Goal: Task Accomplishment & Management: Complete application form

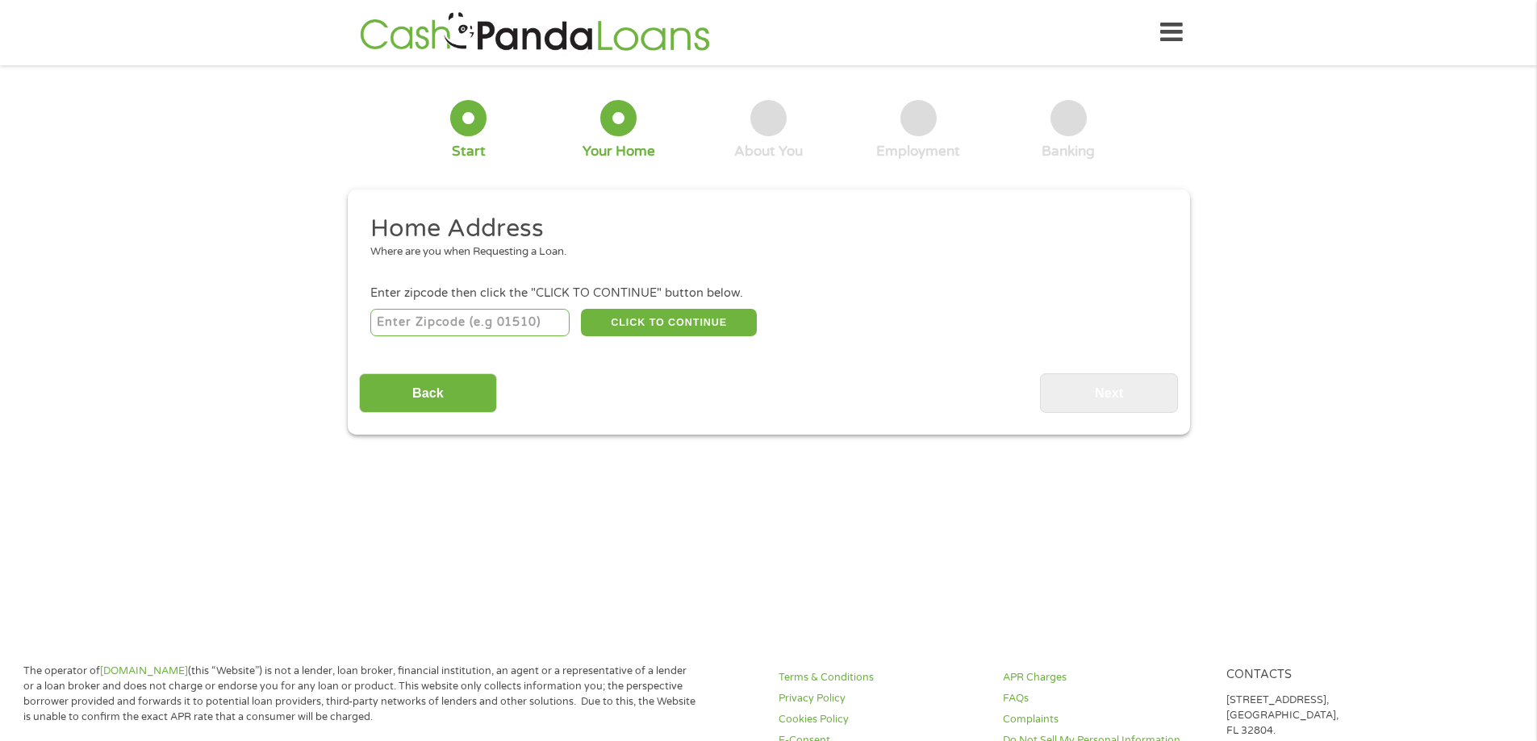
click at [381, 324] on input "number" at bounding box center [469, 322] width 199 height 27
type input "38680"
click at [648, 326] on button "CLICK TO CONTINUE" at bounding box center [669, 322] width 176 height 27
type input "38680"
type input "Walls"
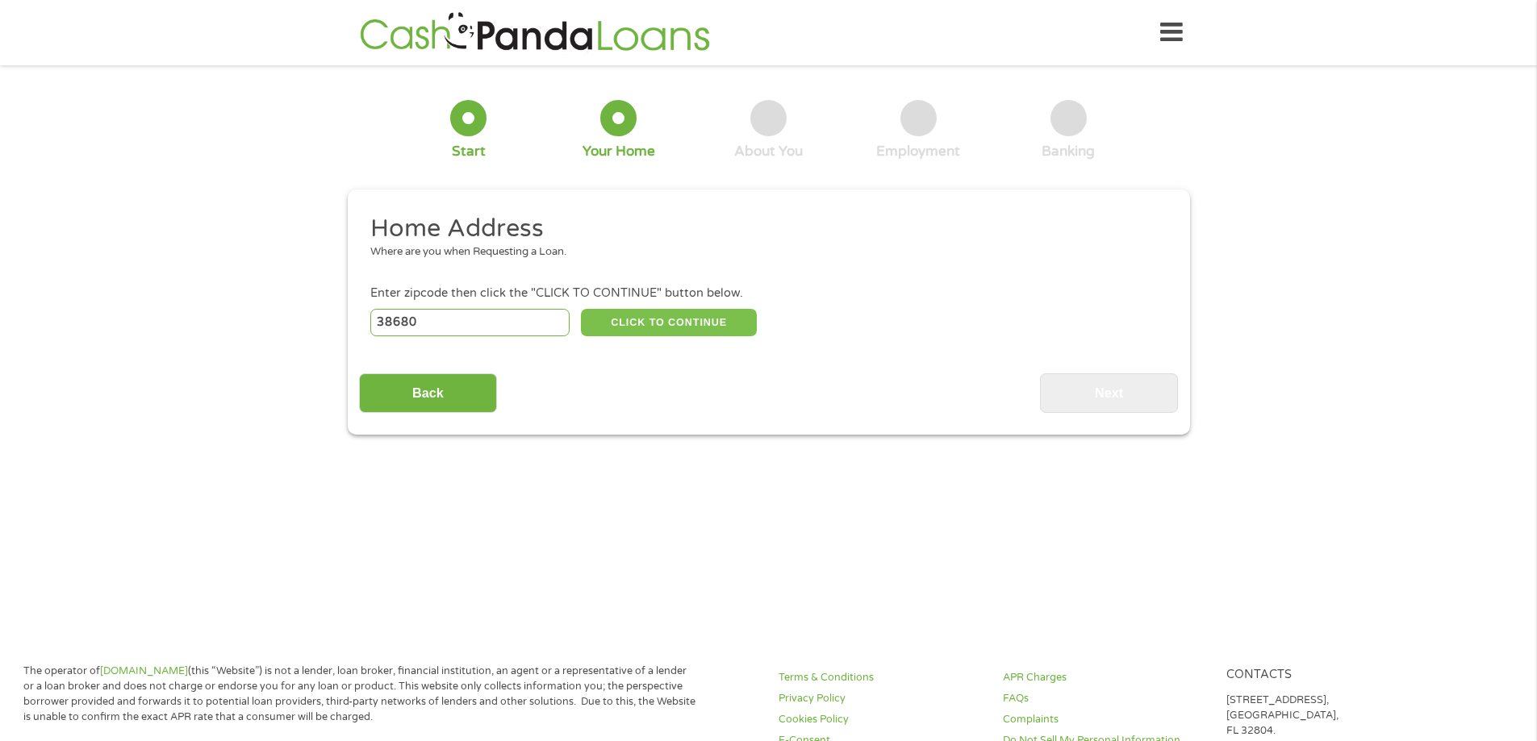
select select "[US_STATE]"
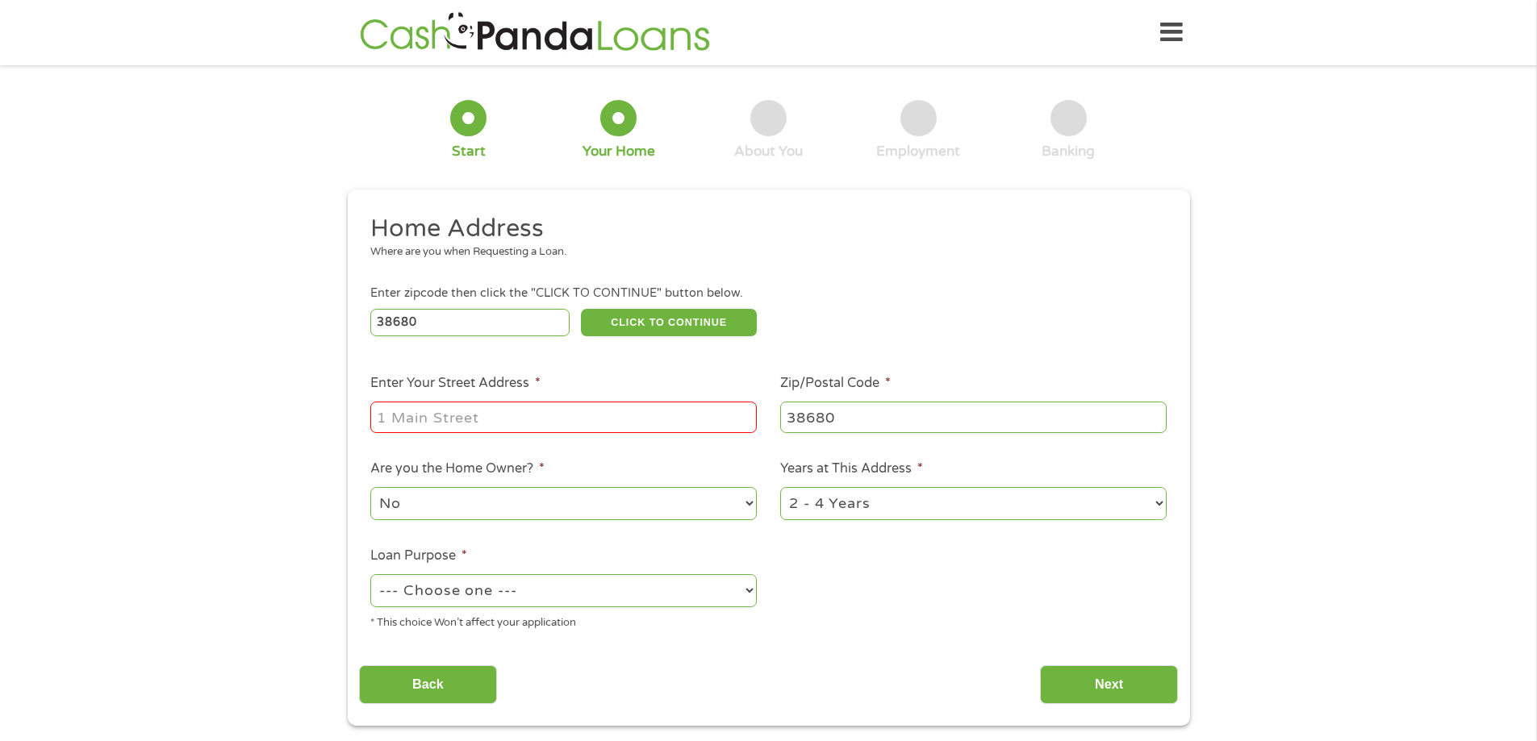
click at [493, 415] on input "Enter Your Street Address *" at bounding box center [563, 417] width 386 height 31
type input "3"
type input "[STREET_ADDRESS]"
click at [741, 500] on select "No Yes" at bounding box center [563, 503] width 386 height 33
click at [370, 487] on select "No Yes" at bounding box center [563, 503] width 386 height 33
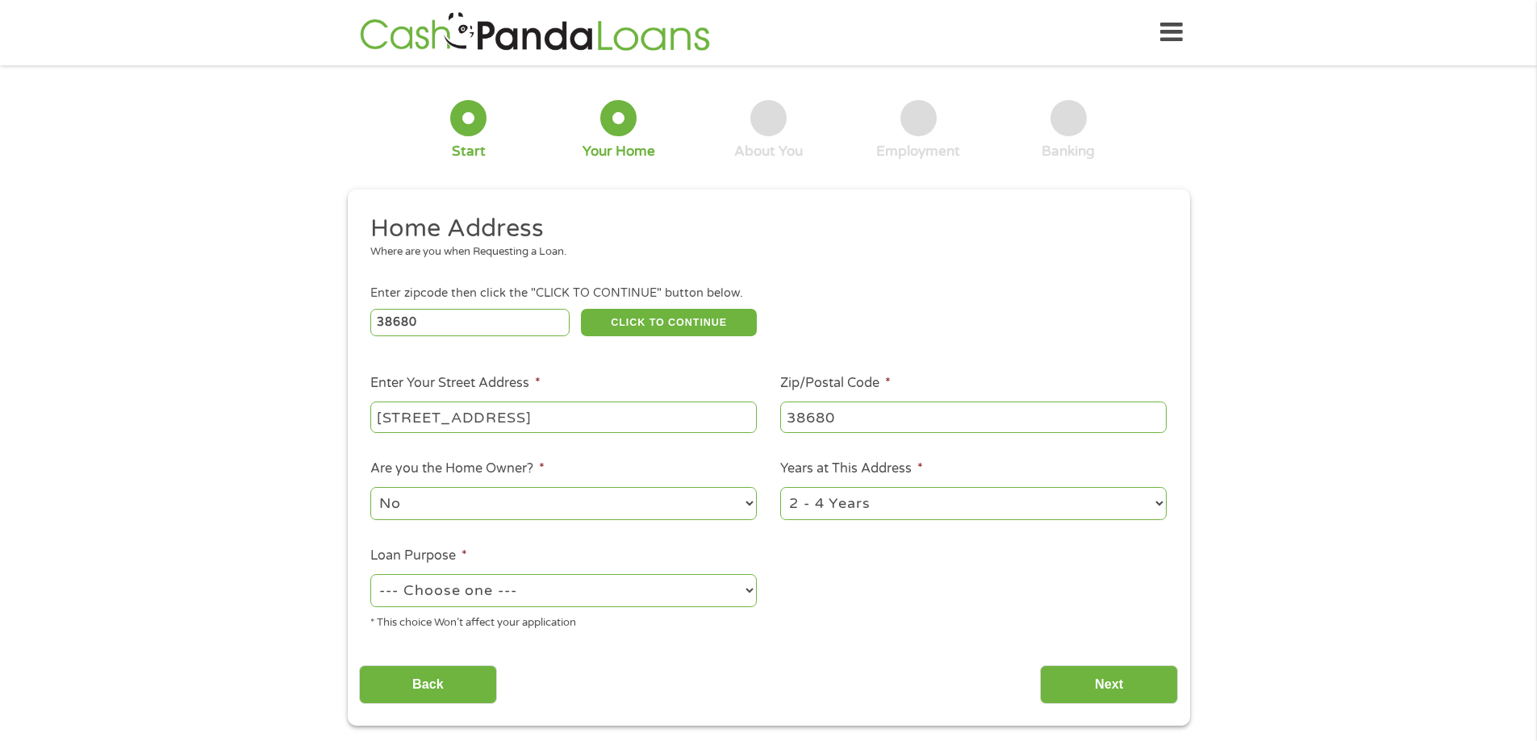
drag, startPoint x: 1144, startPoint y: 505, endPoint x: 1124, endPoint y: 515, distance: 22.4
click at [1143, 505] on select "1 Year or less 1 - 2 Years 2 - 4 Years Over 4 Years" at bounding box center [973, 503] width 386 height 33
select select "60months"
click at [780, 487] on select "1 Year or less 1 - 2 Years 2 - 4 Years Over 4 Years" at bounding box center [973, 503] width 386 height 33
click at [727, 589] on select "--- Choose one --- Pay Bills Debt Consolidation Home Improvement Major Purchase…" at bounding box center [563, 590] width 386 height 33
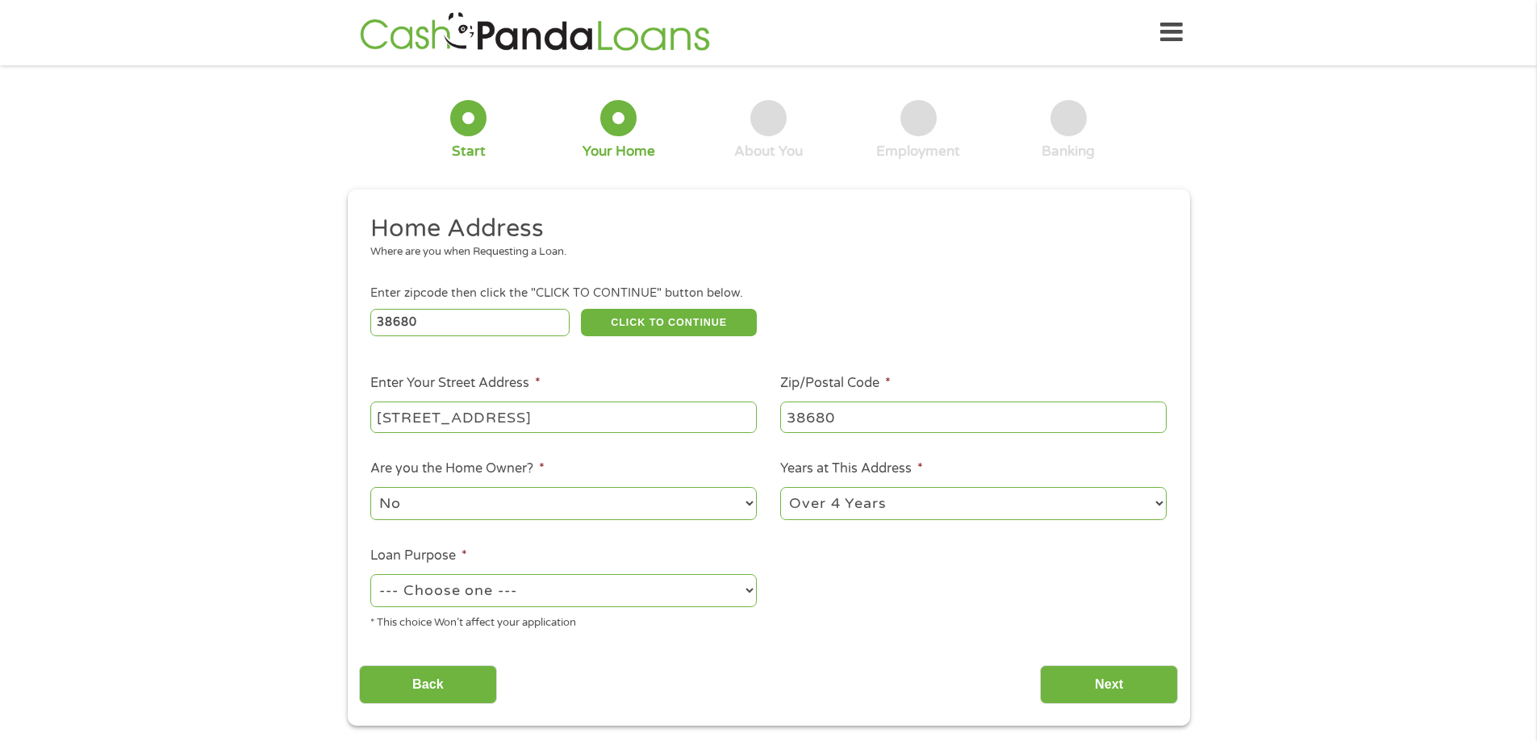
select select "shorttermcash"
click at [370, 574] on select "--- Choose one --- Pay Bills Debt Consolidation Home Improvement Major Purchase…" at bounding box center [563, 590] width 386 height 33
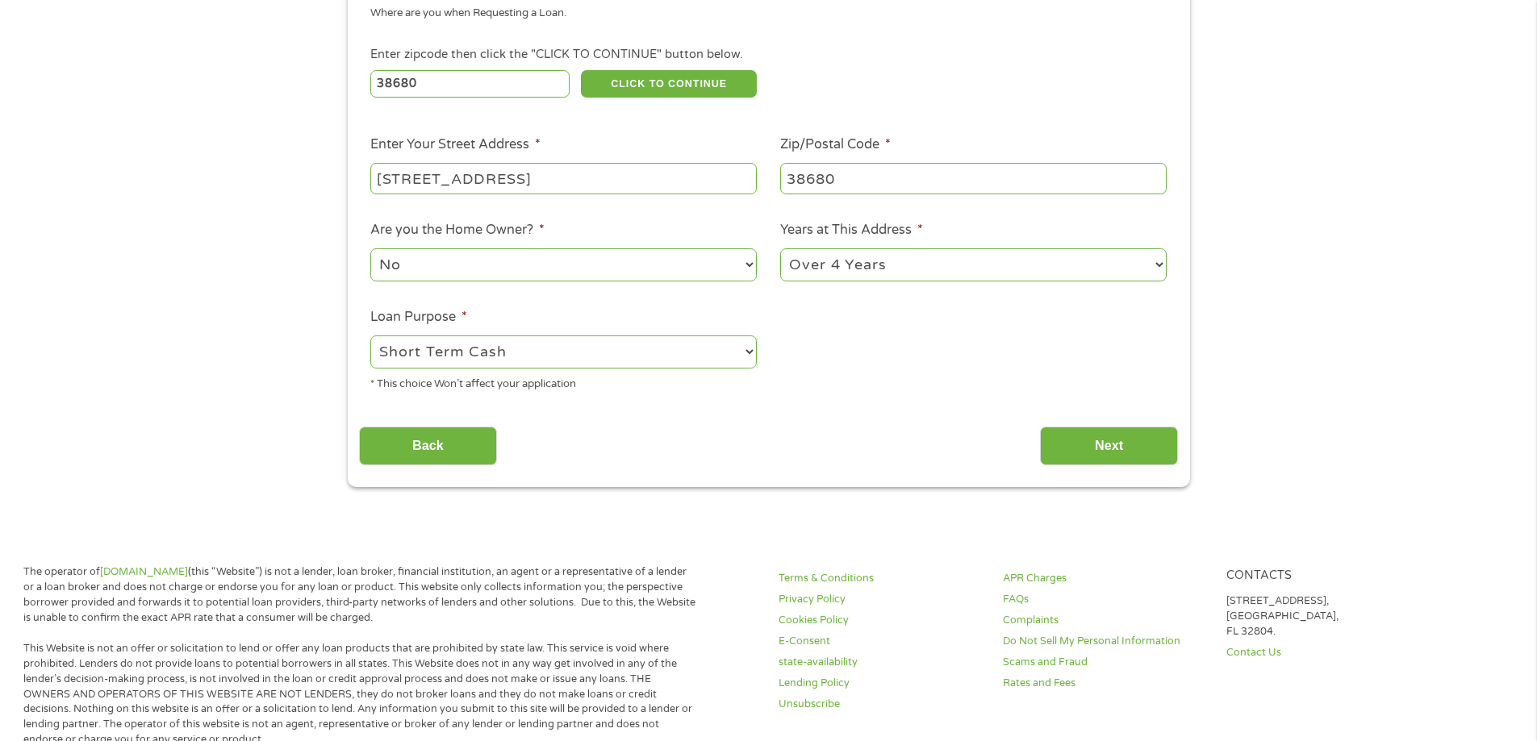
scroll to position [323, 0]
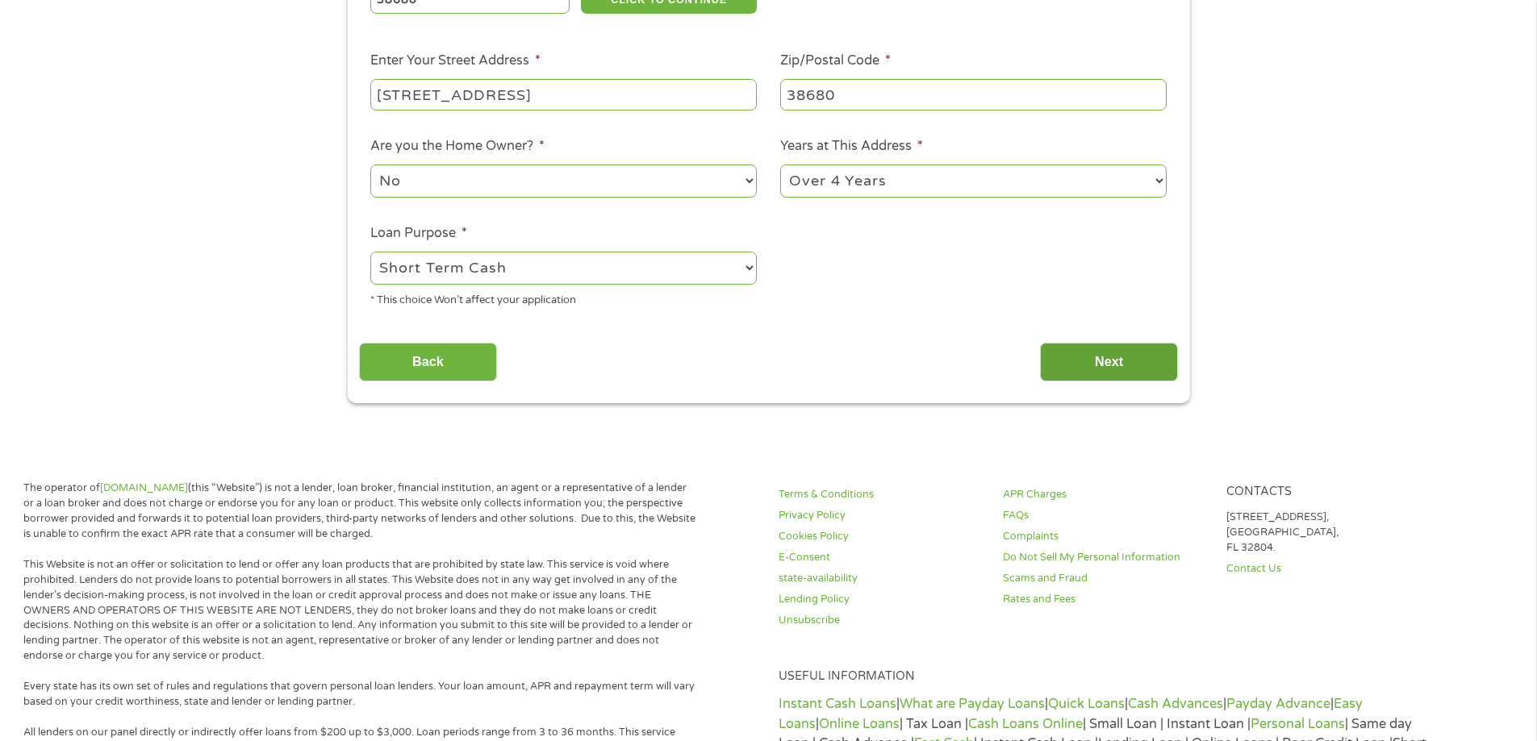
click at [1087, 365] on input "Next" at bounding box center [1109, 363] width 138 height 40
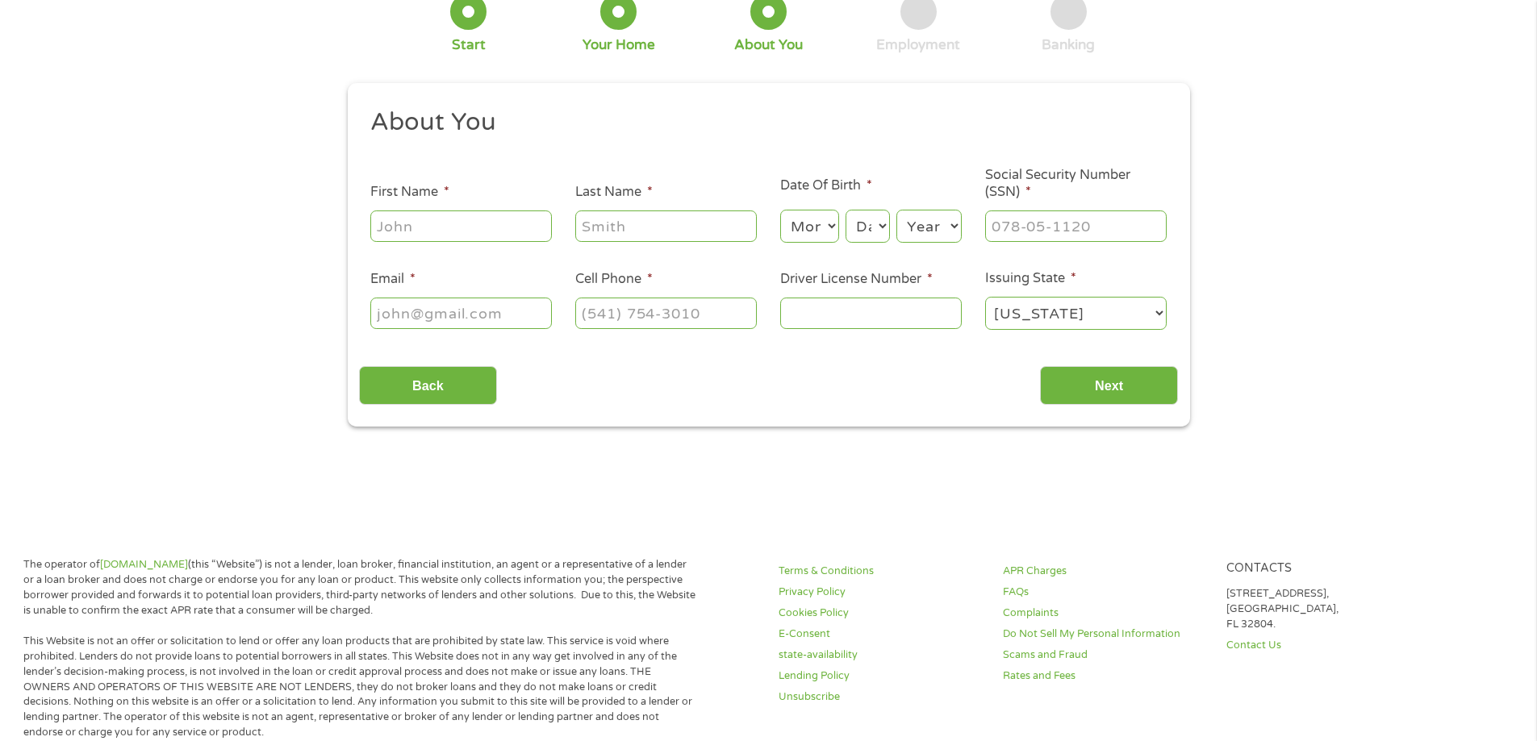
scroll to position [0, 0]
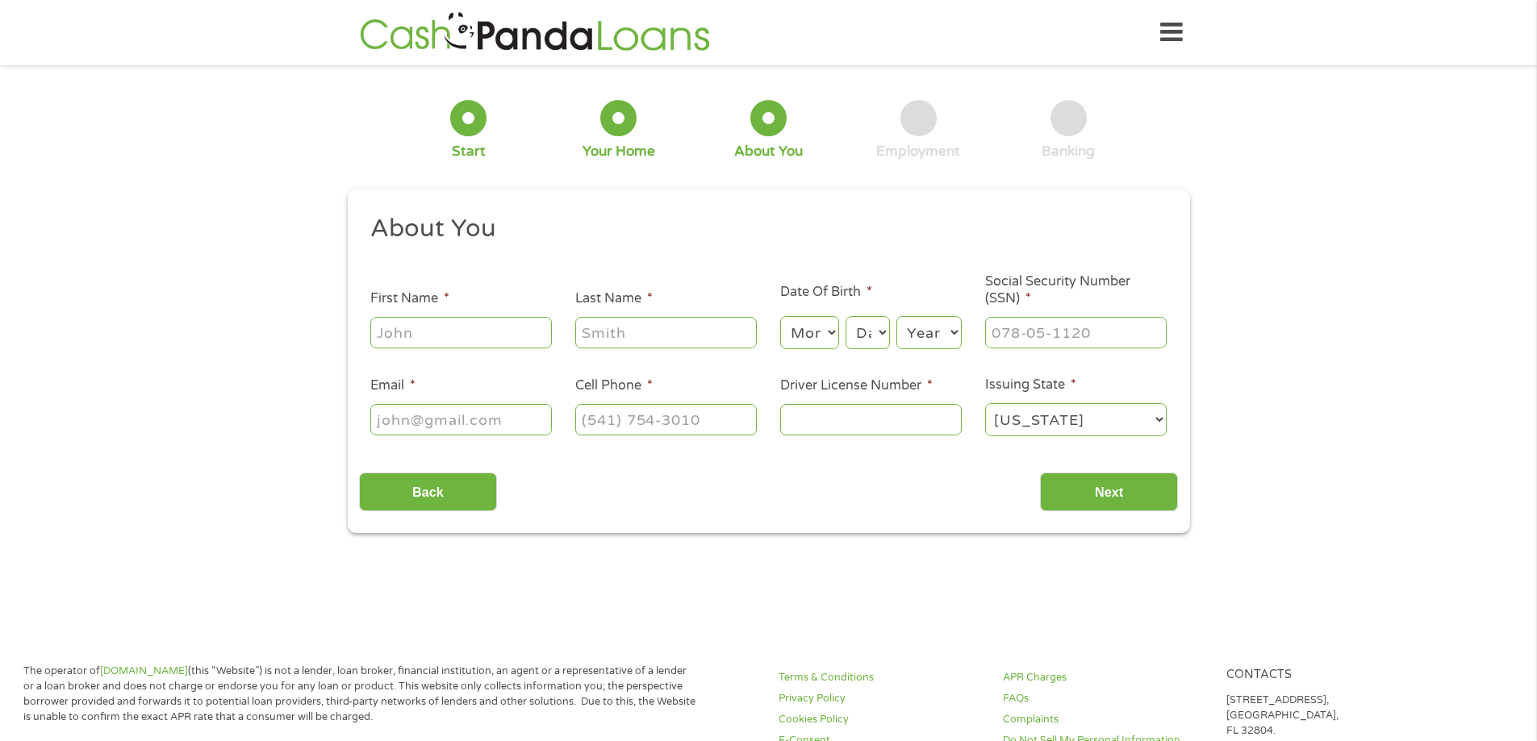
click at [513, 324] on input "First Name *" at bounding box center [461, 332] width 182 height 31
type input "[PERSON_NAME]"
click at [830, 340] on select "Month 1 2 3 4 5 6 7 8 9 10 11 12" at bounding box center [809, 332] width 59 height 33
select select "11"
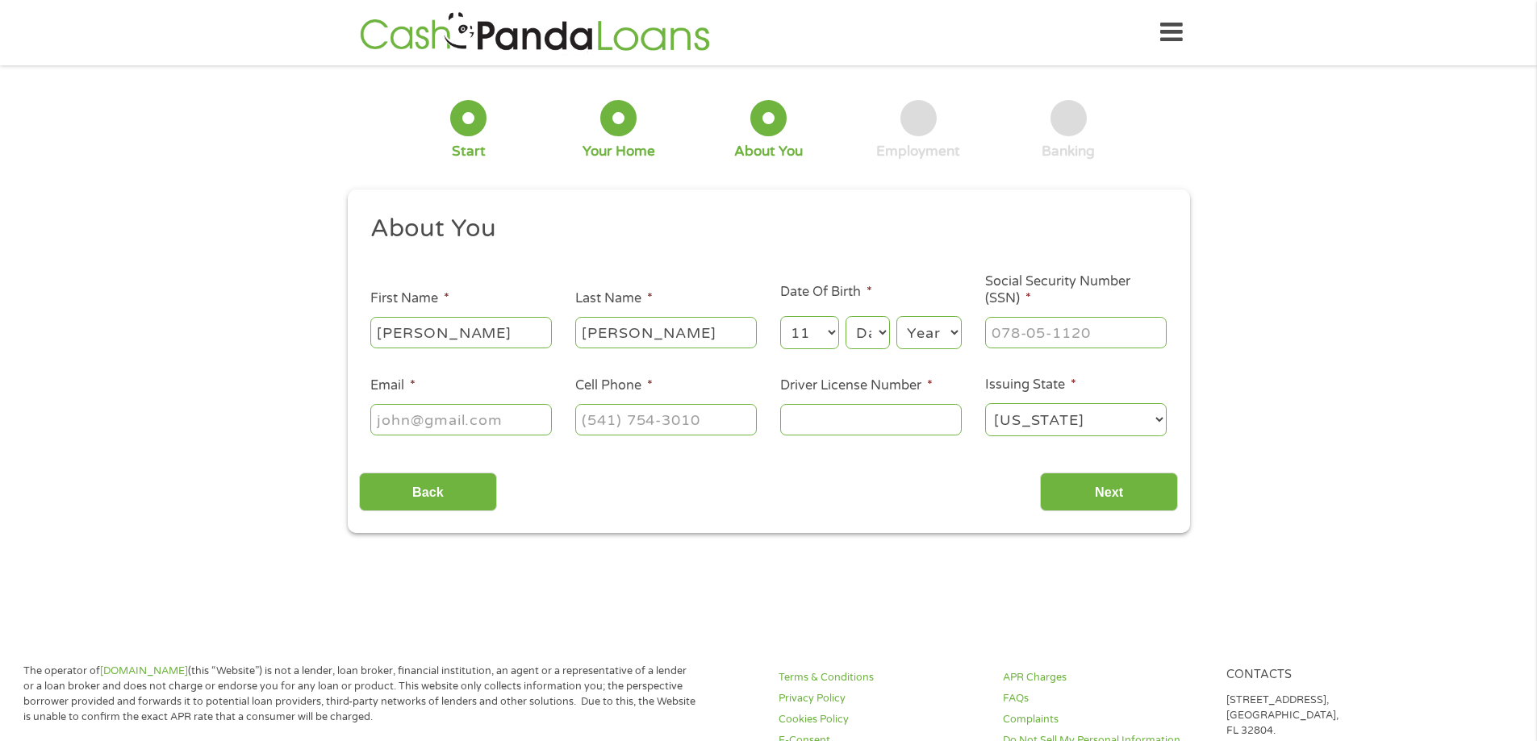
click at [780, 316] on select "Month 1 2 3 4 5 6 7 8 9 10 11 12" at bounding box center [809, 332] width 59 height 33
click at [873, 336] on select "Day 1 2 3 4 5 6 7 8 9 10 11 12 13 14 15 16 17 18 19 20 21 22 23 24 25 26 27 28 …" at bounding box center [867, 332] width 44 height 33
select select "29"
click at [845, 316] on select "Day 1 2 3 4 5 6 7 8 9 10 11 12 13 14 15 16 17 18 19 20 21 22 23 24 25 26 27 28 …" at bounding box center [867, 332] width 44 height 33
click at [939, 336] on select "Year [DATE] 2006 2005 2004 2003 2002 2001 2000 1999 1998 1997 1996 1995 1994 19…" at bounding box center [928, 332] width 65 height 33
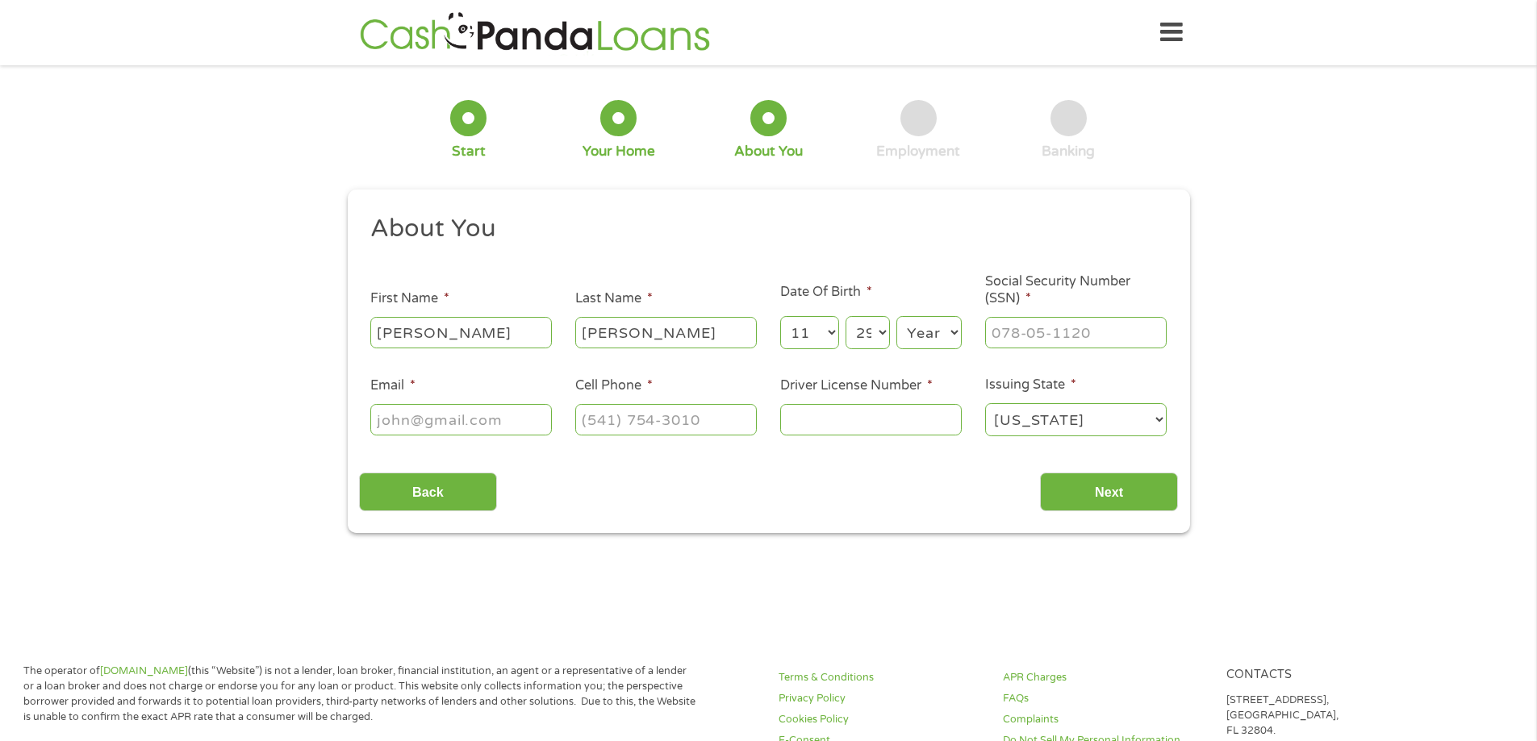
select select "1982"
click at [896, 316] on select "Year [DATE] 2006 2005 2004 2003 2002 2001 2000 1999 1998 1997 1996 1995 1994 19…" at bounding box center [928, 332] width 65 height 33
click at [1069, 332] on input "___-__-____" at bounding box center [1076, 332] width 182 height 31
type input "427-69-4123"
click at [418, 417] on input "Email *" at bounding box center [461, 419] width 182 height 31
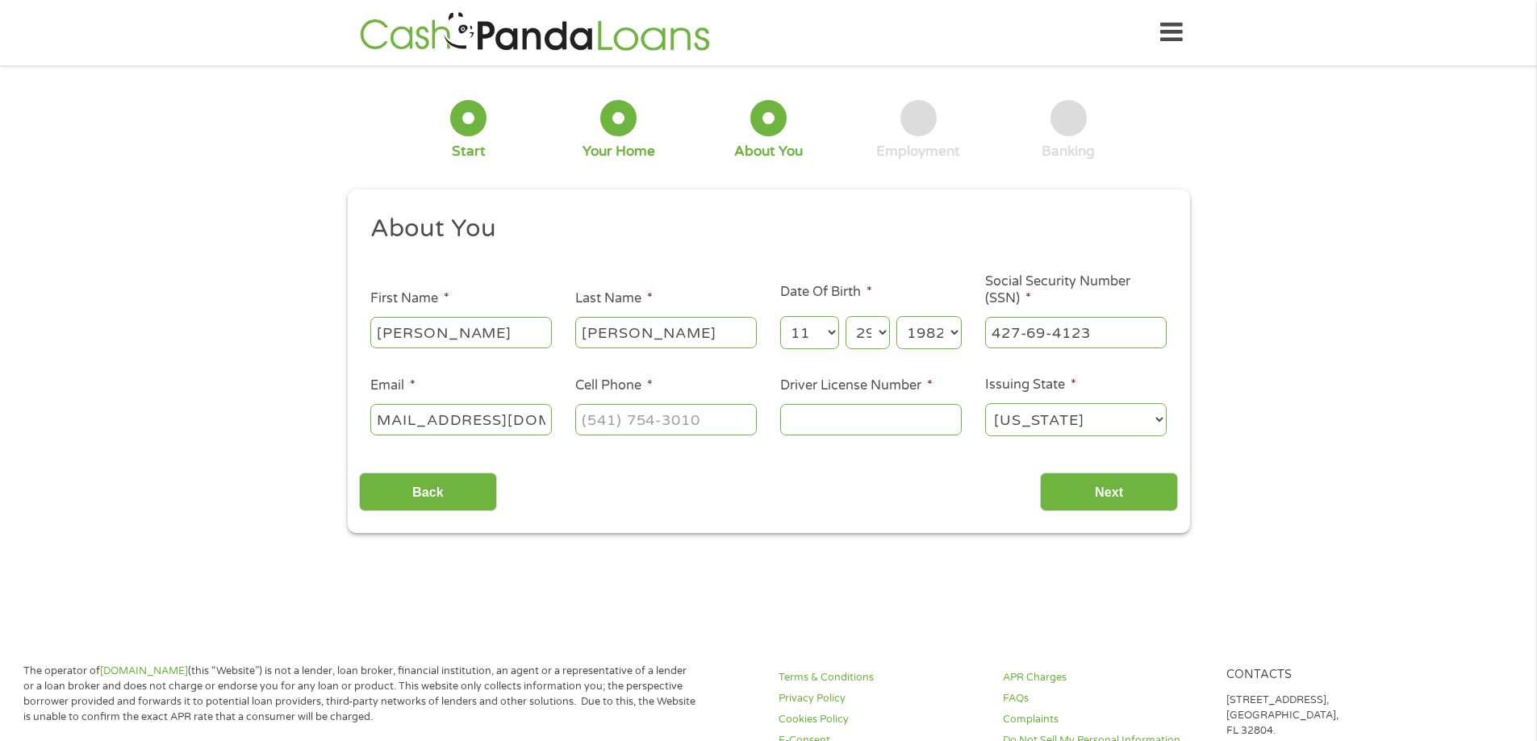
scroll to position [0, 33]
type input "[EMAIL_ADDRESS][DOMAIN_NAME]"
type input "[PHONE_NUMBER]"
click at [857, 431] on input "Driver License Number *" at bounding box center [871, 419] width 182 height 31
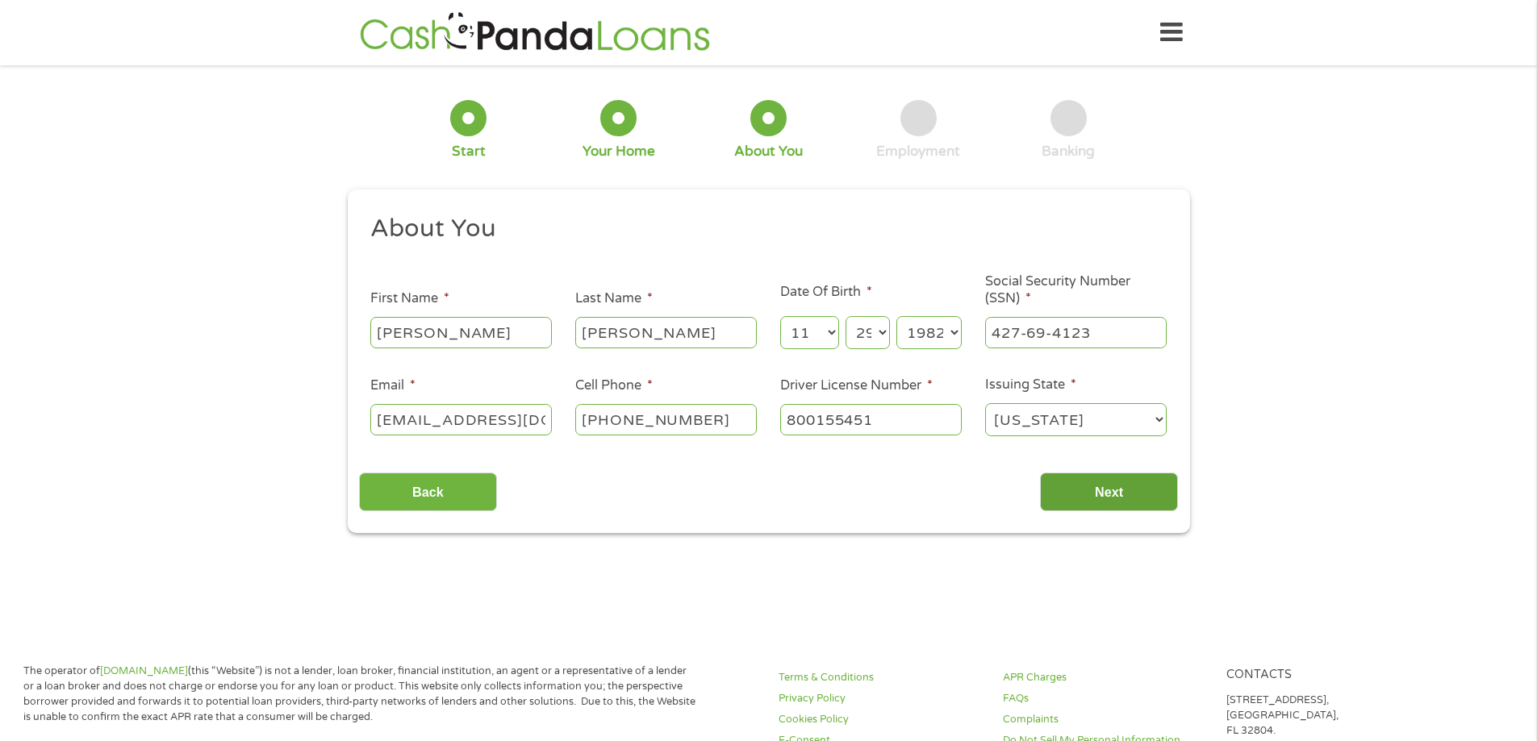
type input "800155451"
click at [1104, 490] on input "Next" at bounding box center [1109, 493] width 138 height 40
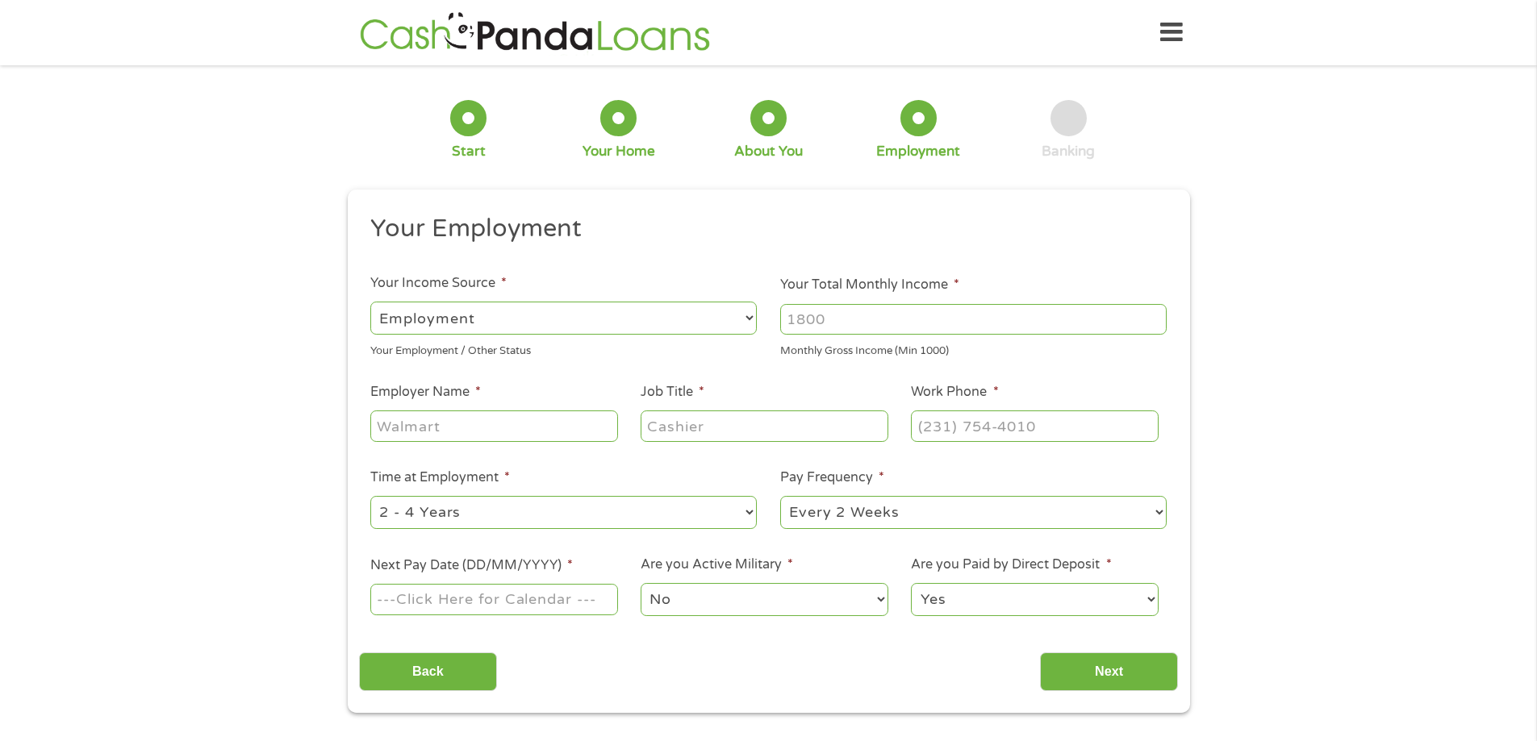
scroll to position [6, 6]
click at [895, 323] on input "Your Total Monthly Income *" at bounding box center [973, 319] width 386 height 31
type input "3000"
click at [416, 421] on input "Employer Name *" at bounding box center [493, 426] width 247 height 31
type input "[PERSON_NAME]"
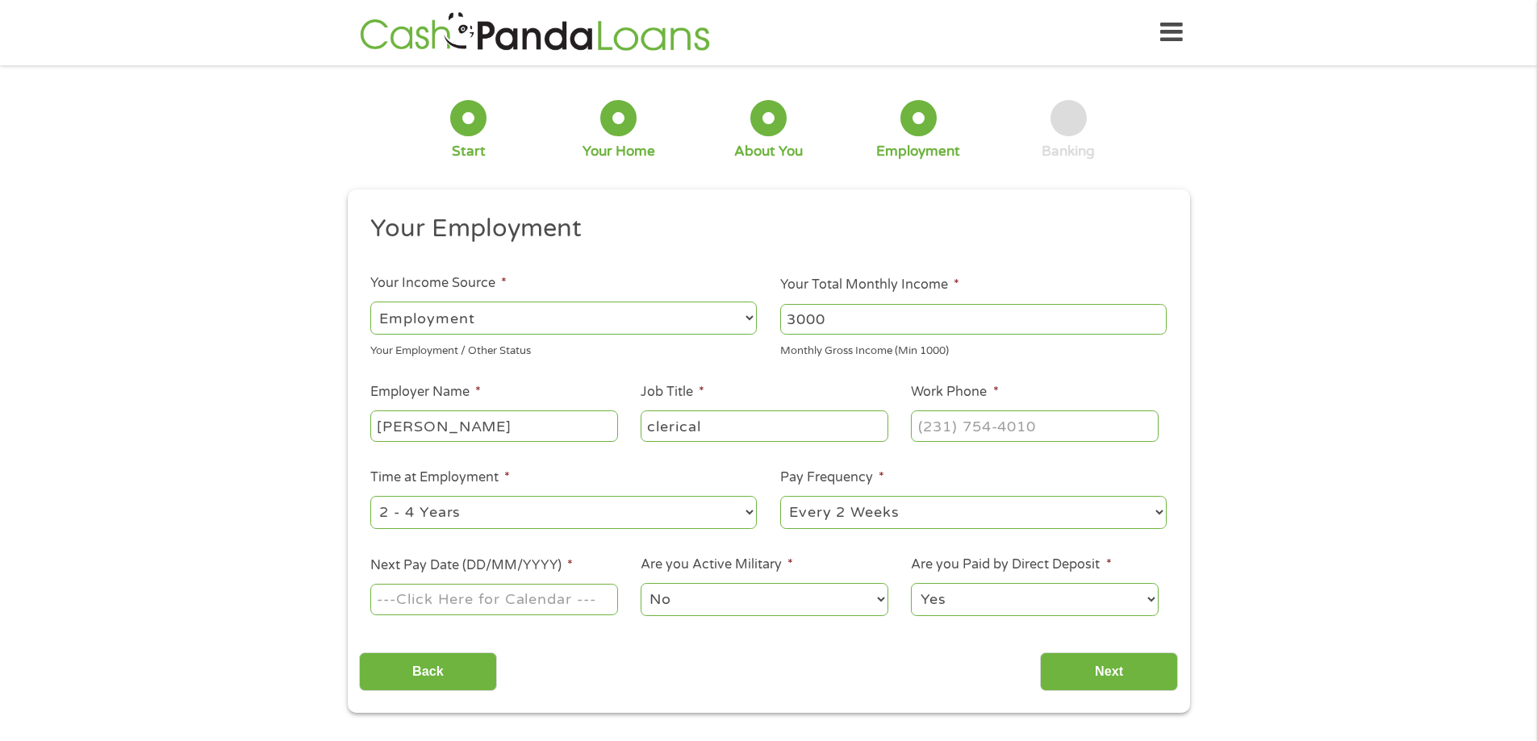
type input "clerical"
click at [453, 418] on input "[PERSON_NAME]" at bounding box center [493, 426] width 247 height 31
type input "[PERSON_NAME] mnanagement"
click at [971, 420] on input "(___) ___-____" at bounding box center [1034, 426] width 247 height 31
click at [924, 429] on input "(___) ___-____" at bounding box center [1034, 426] width 247 height 31
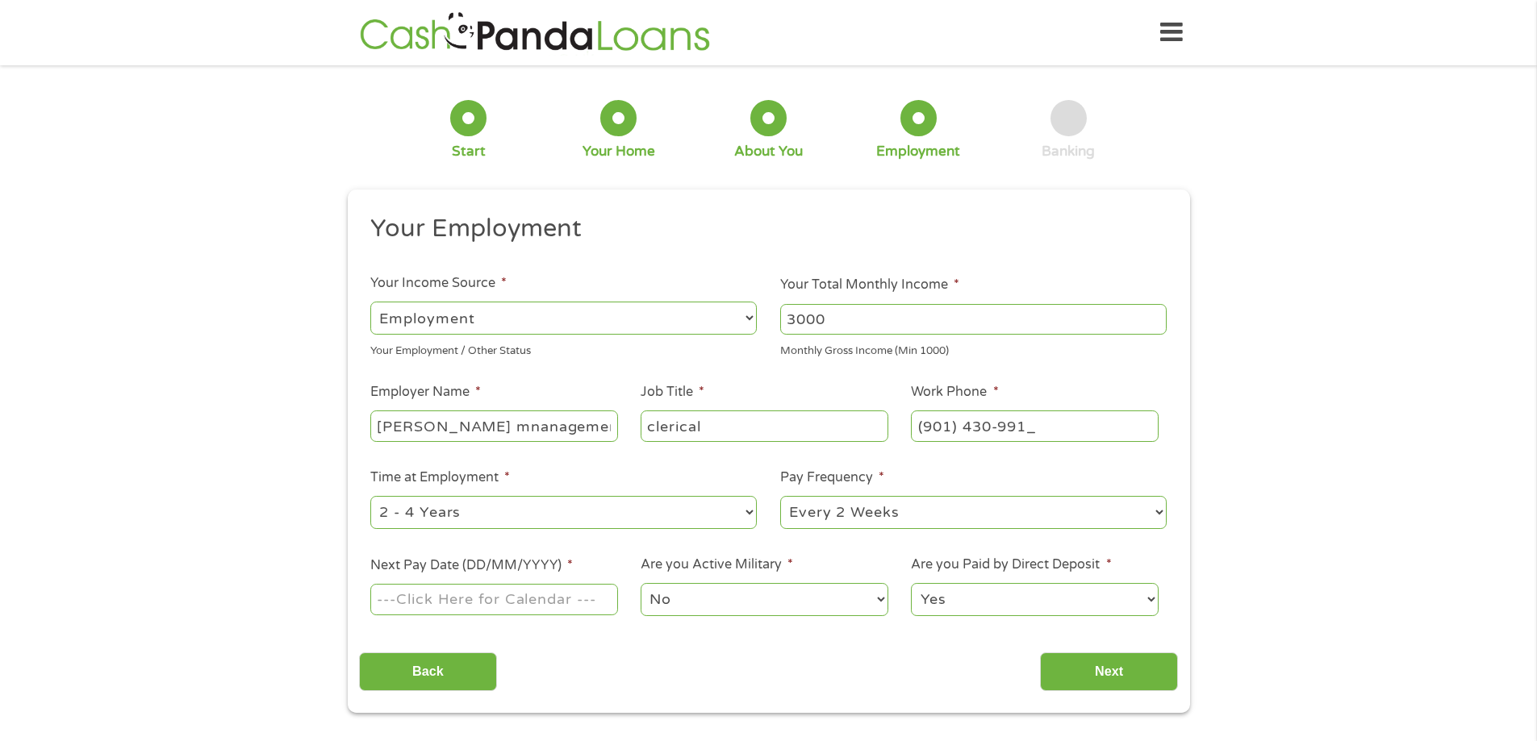
type input "[PHONE_NUMBER]"
click at [407, 602] on input "Next Pay Date (DD/MM/YYYY) *" at bounding box center [493, 599] width 247 height 31
type input "[DATE]"
click at [1108, 668] on input "Next" at bounding box center [1109, 673] width 138 height 40
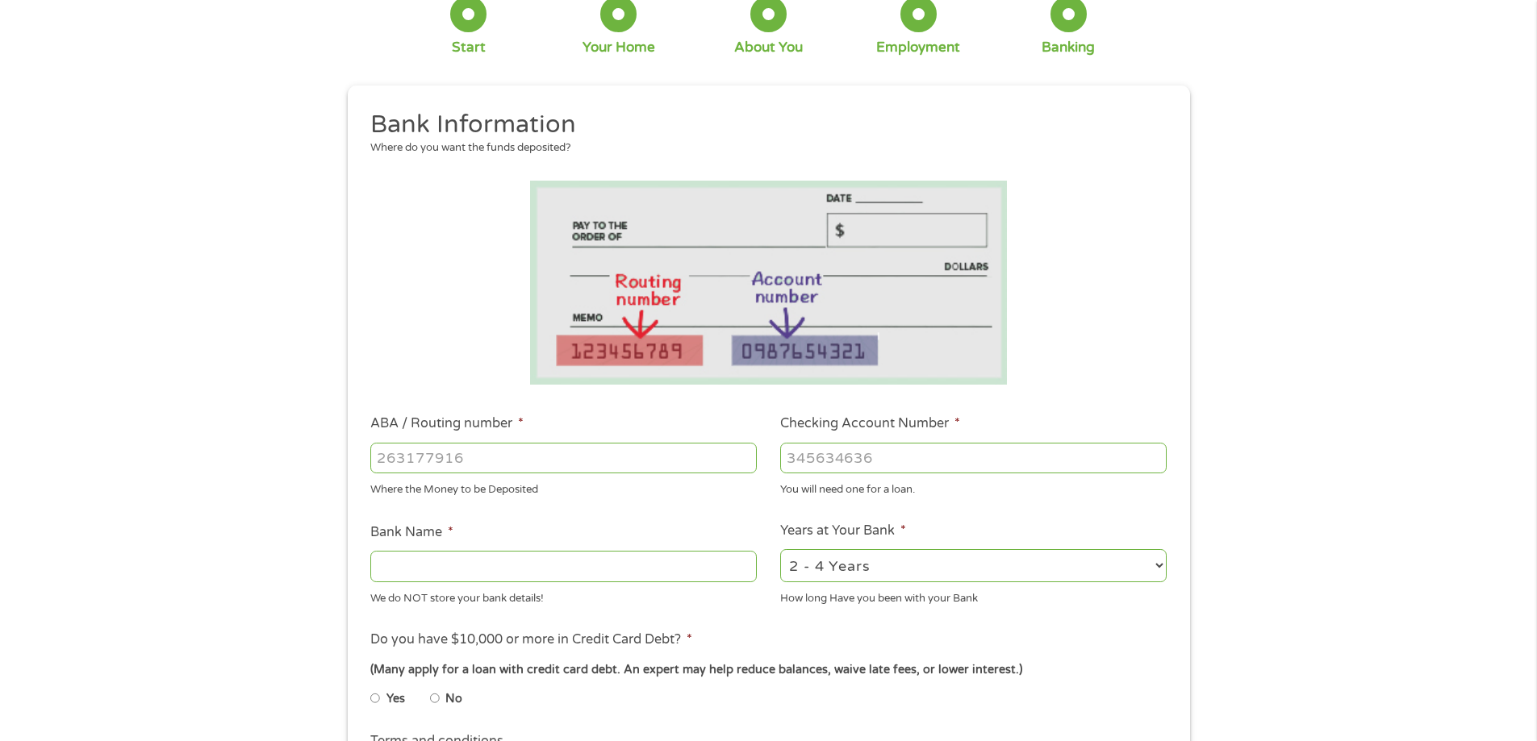
scroll to position [323, 0]
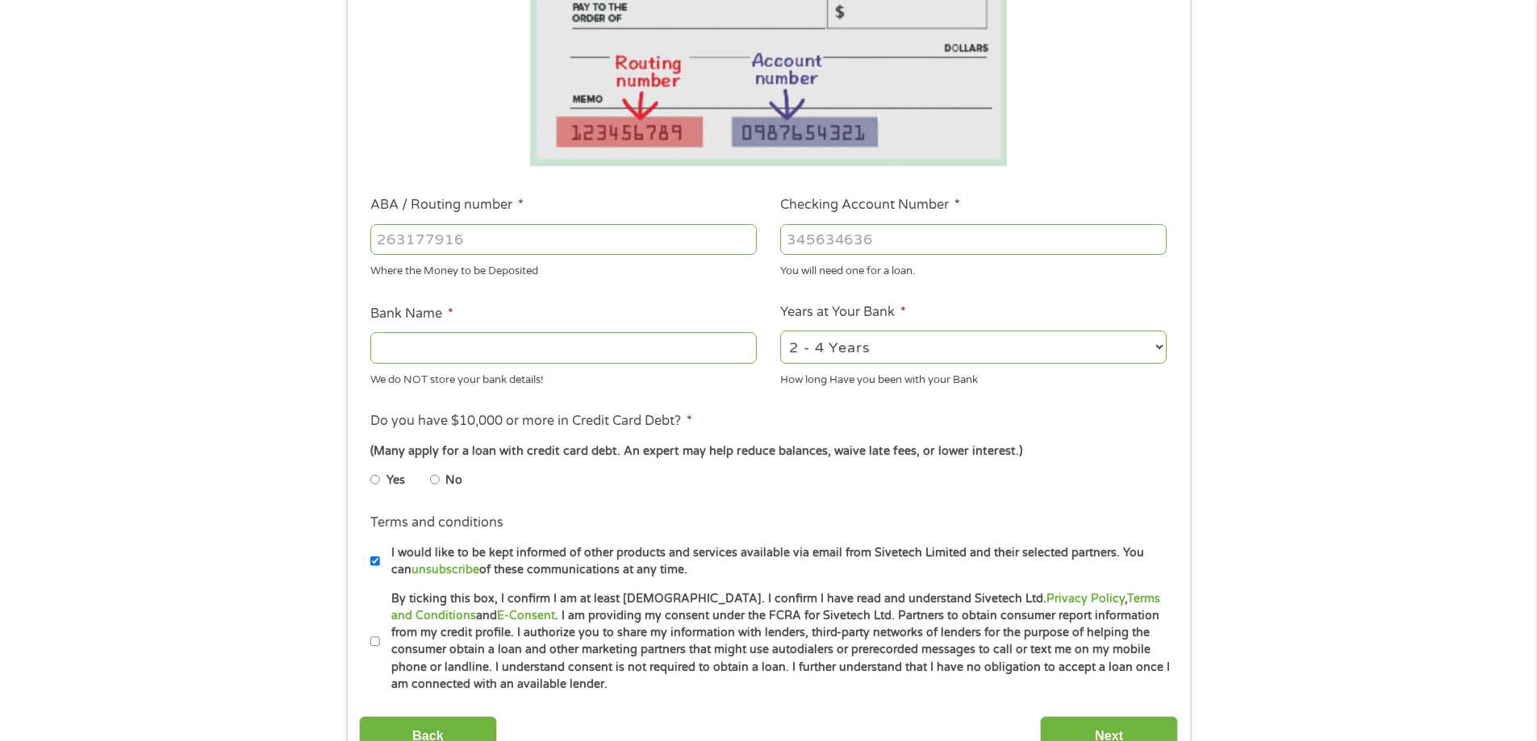
click at [546, 237] on input "ABA / Routing number *" at bounding box center [563, 239] width 386 height 31
type input "065400137"
type input "JPMORGAN CHASE BANK NA"
type input "065400137"
click at [904, 248] on input "Checking Account Number *" at bounding box center [973, 239] width 386 height 31
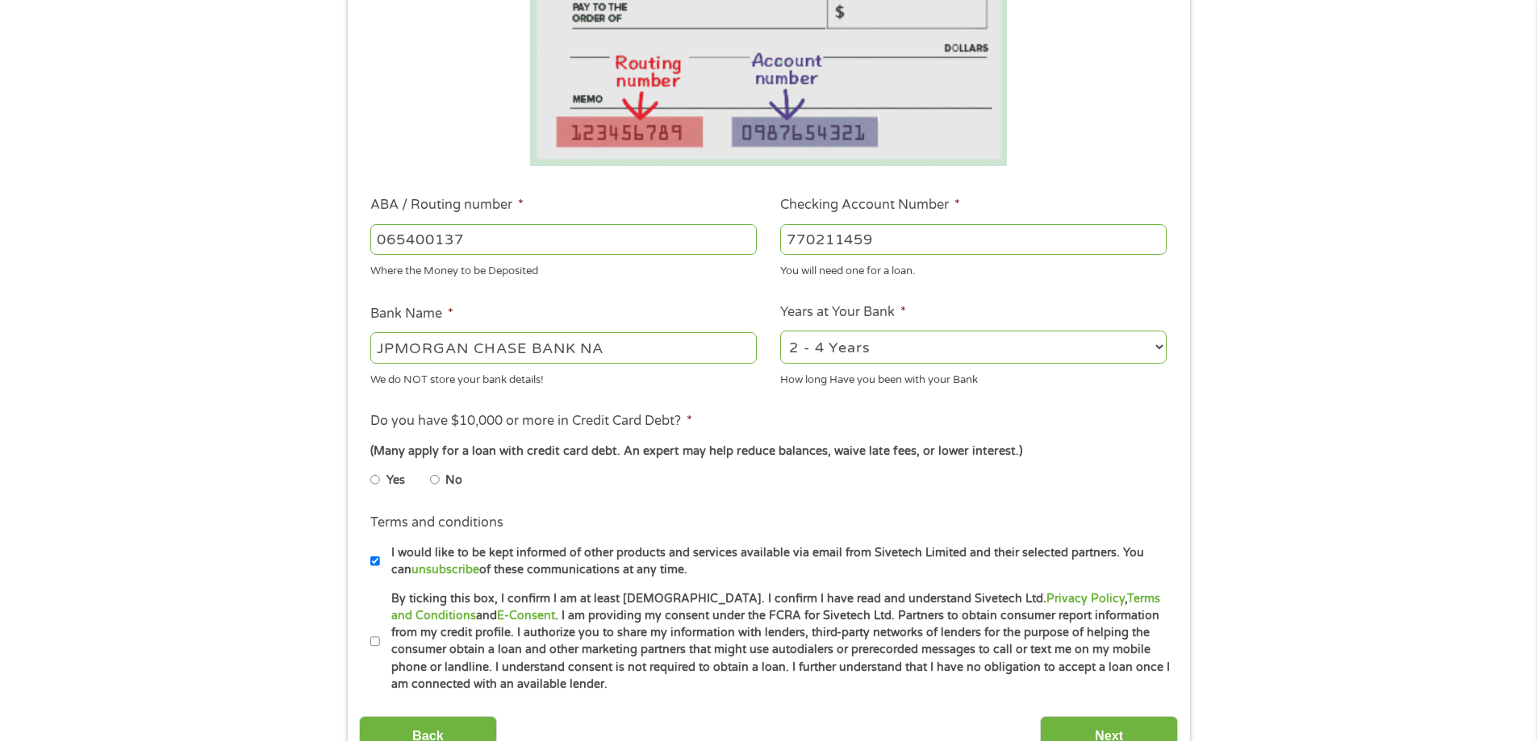
type input "770211459"
drag, startPoint x: 1158, startPoint y: 343, endPoint x: 1137, endPoint y: 348, distance: 20.9
click at [1156, 342] on select "2 - 4 Years 6 - 12 Months 1 - 2 Years Over 4 Years" at bounding box center [973, 347] width 386 height 33
select select "24months"
click at [780, 331] on select "2 - 4 Years 6 - 12 Months 1 - 2 Years Over 4 Years" at bounding box center [973, 347] width 386 height 33
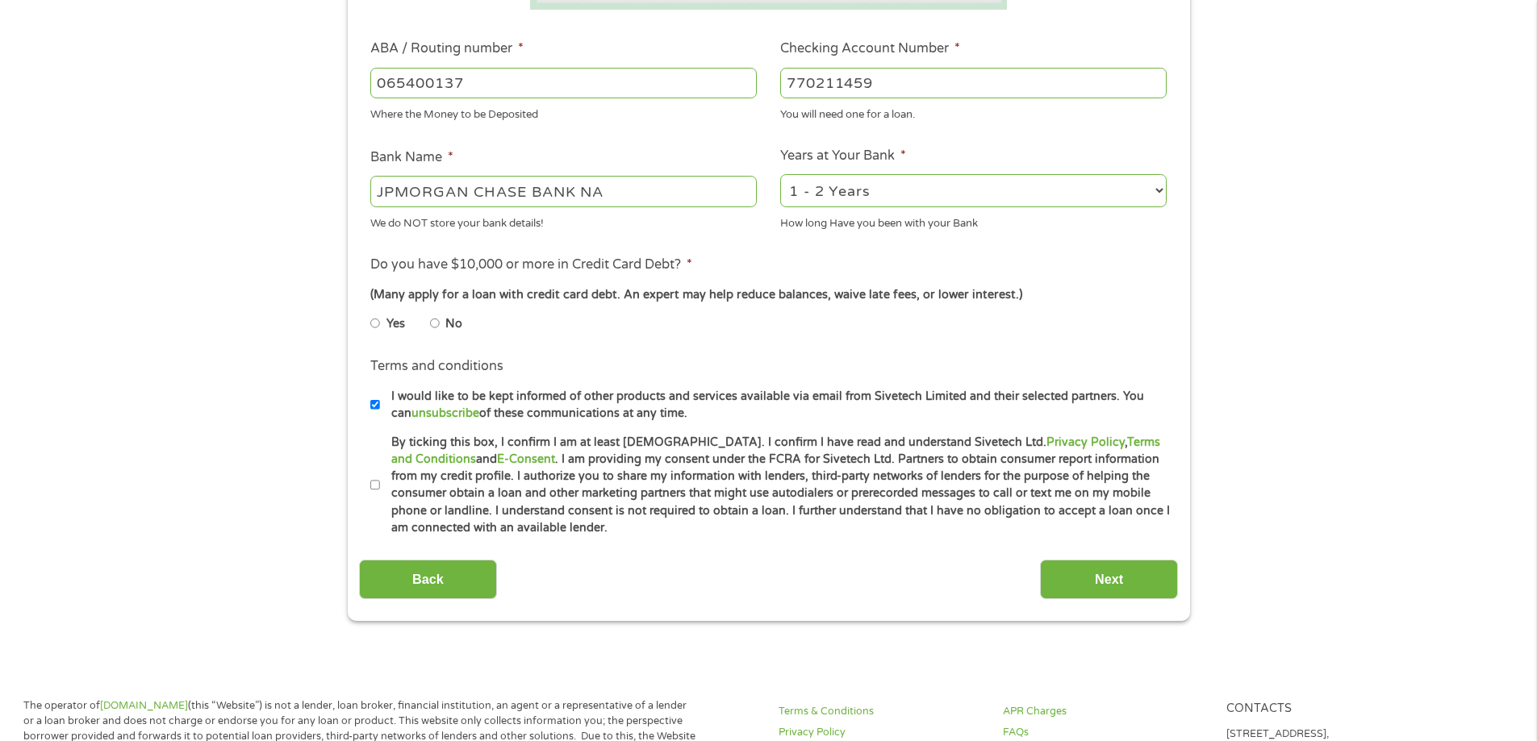
scroll to position [484, 0]
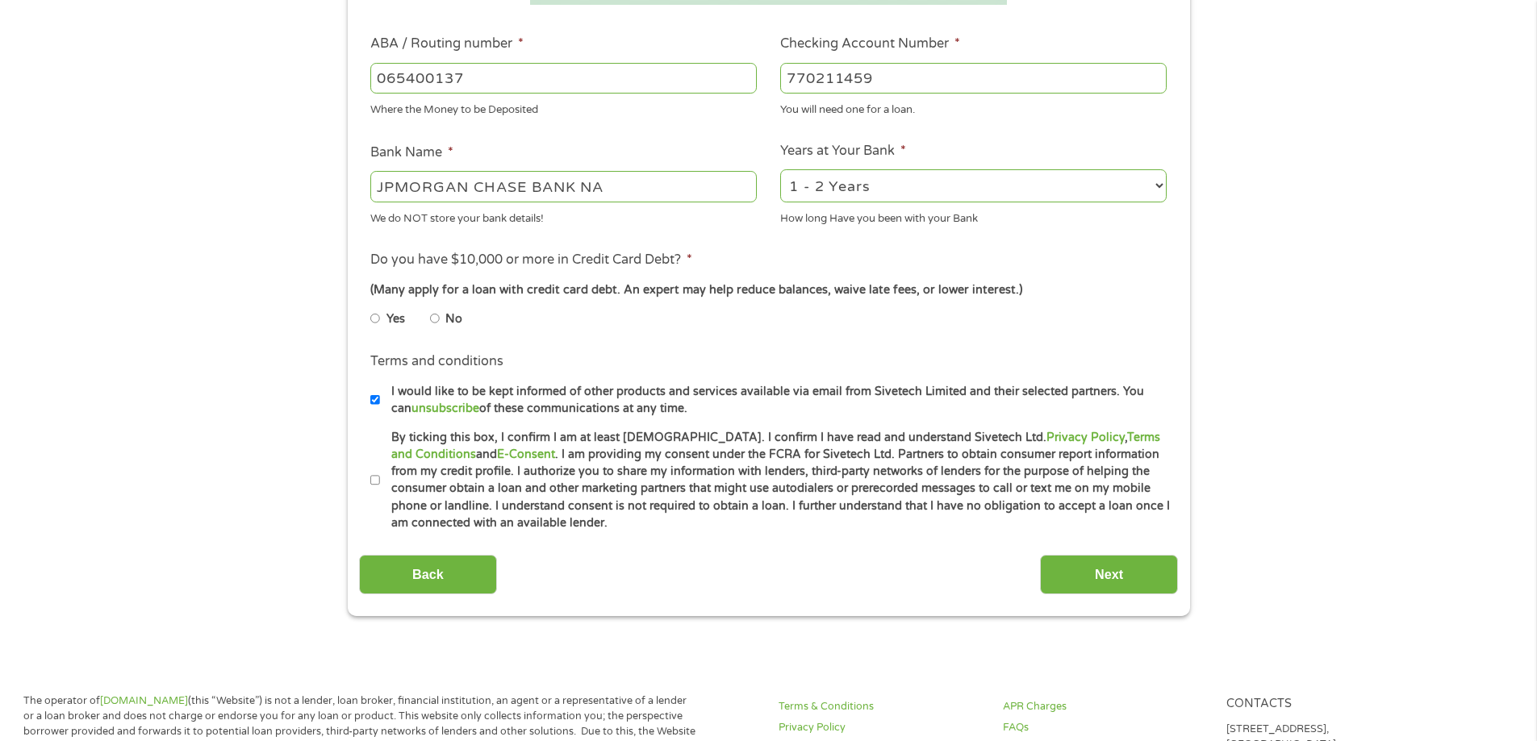
click at [433, 321] on input "No" at bounding box center [435, 319] width 10 height 26
radio input "true"
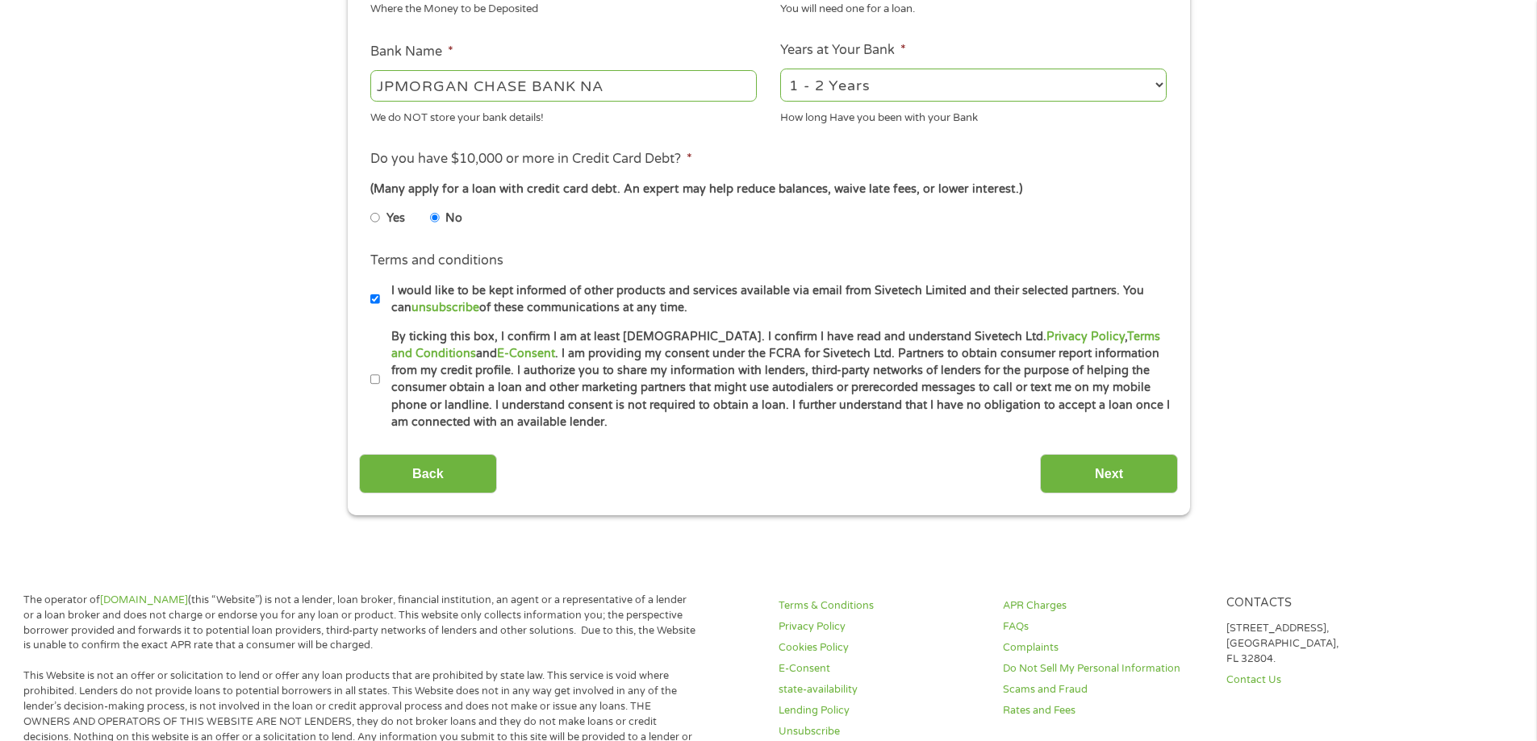
scroll to position [726, 0]
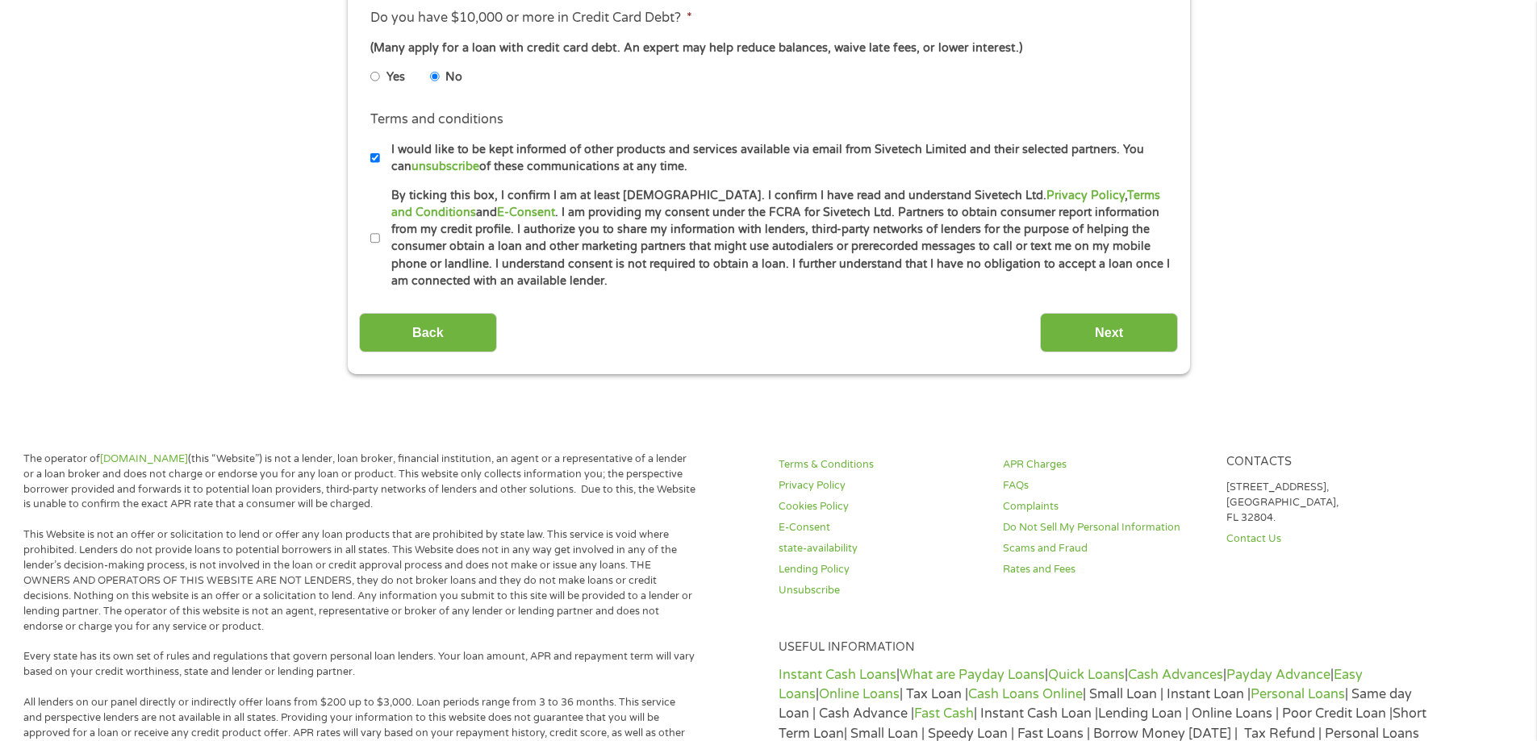
click at [376, 234] on input "By ticking this box, I confirm I am at least [DEMOGRAPHIC_DATA]. I confirm I ha…" at bounding box center [375, 239] width 10 height 26
checkbox input "true"
click at [1093, 337] on input "Next" at bounding box center [1109, 333] width 138 height 40
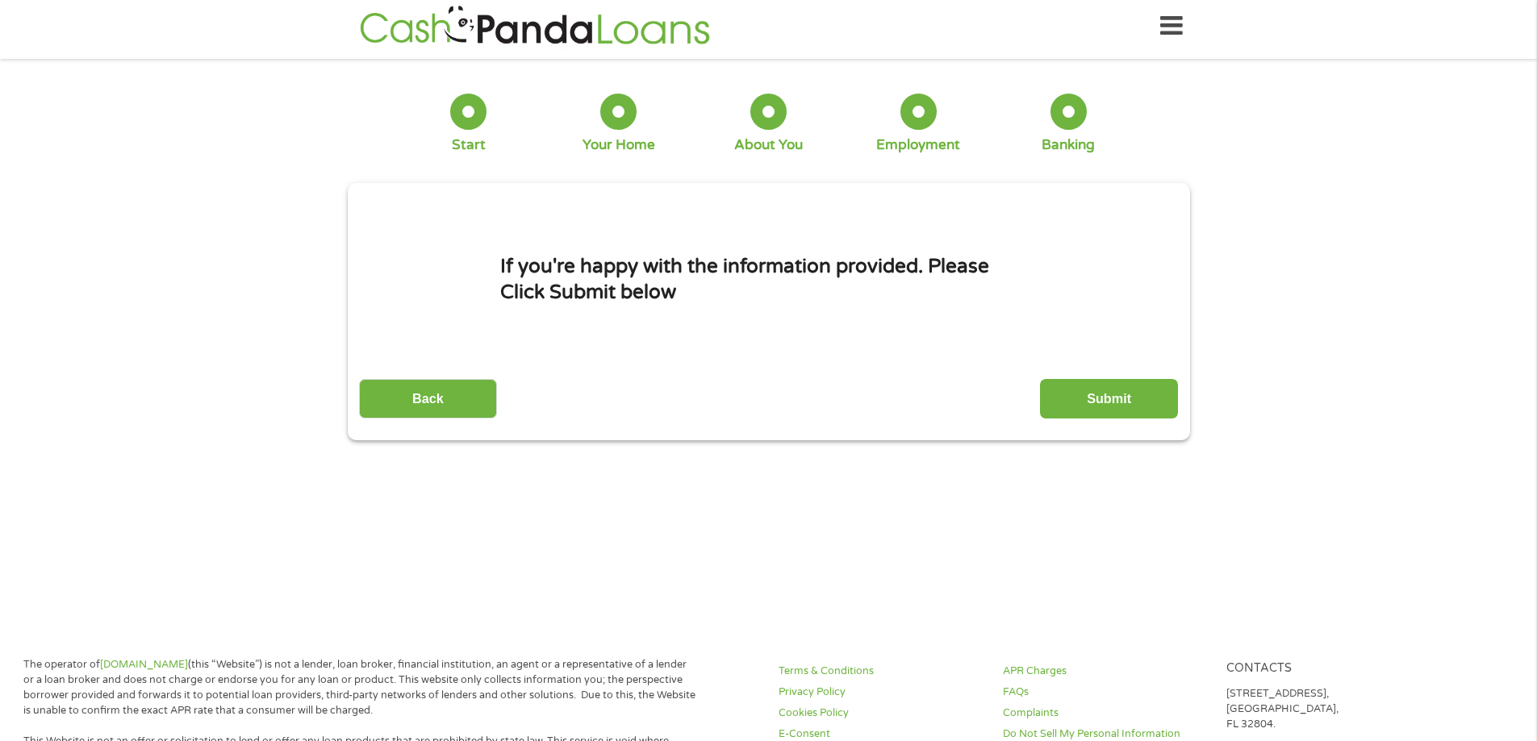
scroll to position [0, 0]
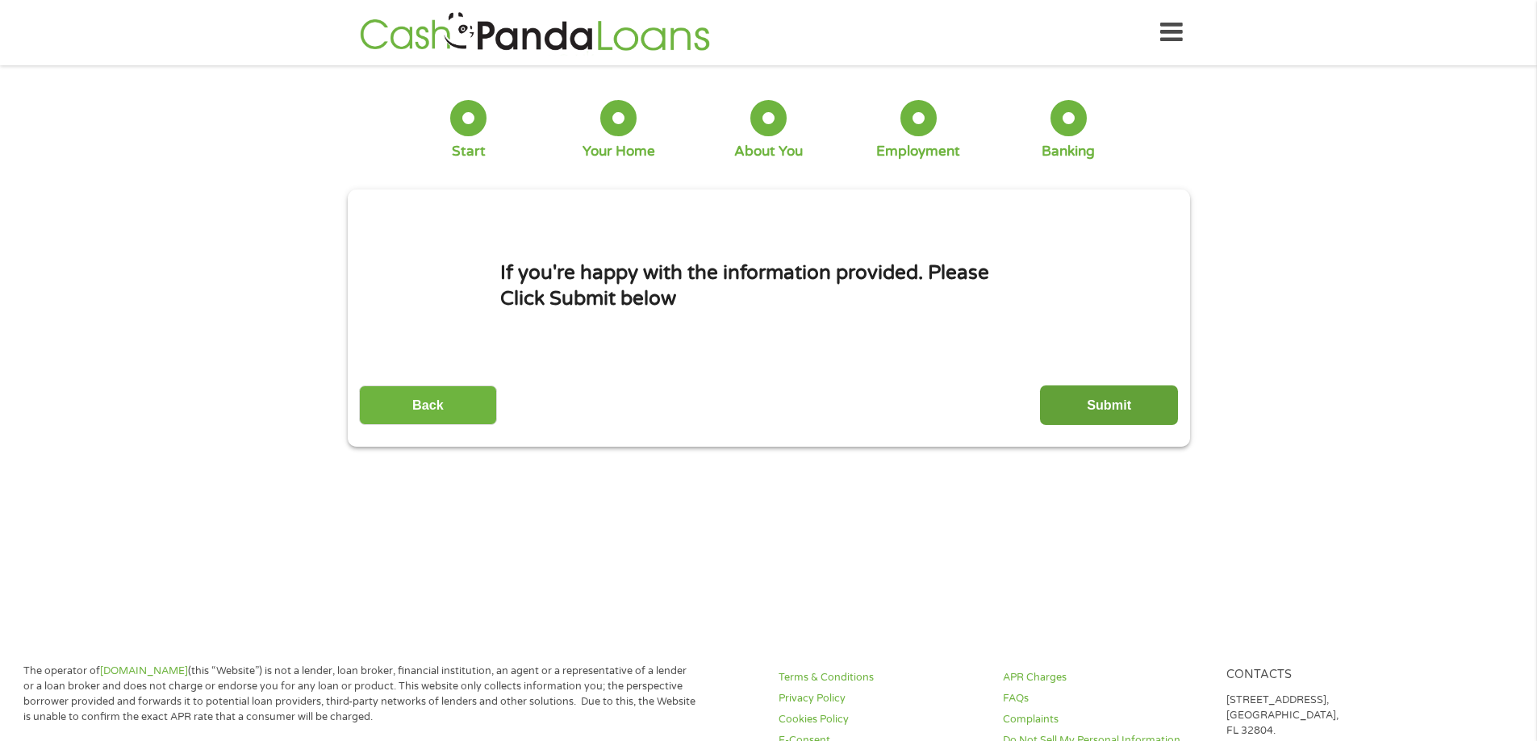
click at [1146, 407] on input "Submit" at bounding box center [1109, 406] width 138 height 40
